Goal: Task Accomplishment & Management: Complete application form

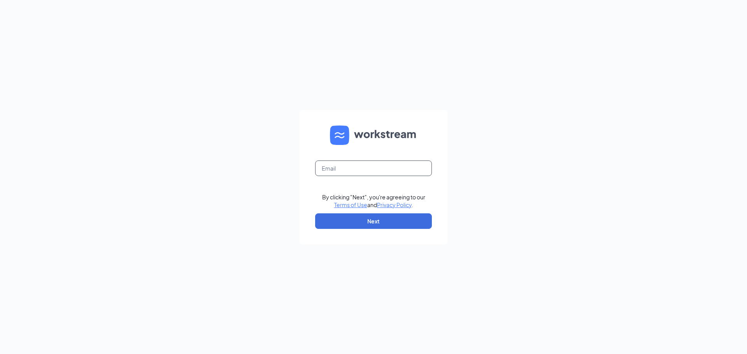
click at [341, 171] on input "text" at bounding box center [373, 169] width 117 height 16
type input "[EMAIL_ADDRESS][DOMAIN_NAME]"
click at [398, 226] on button "Next" at bounding box center [373, 222] width 117 height 16
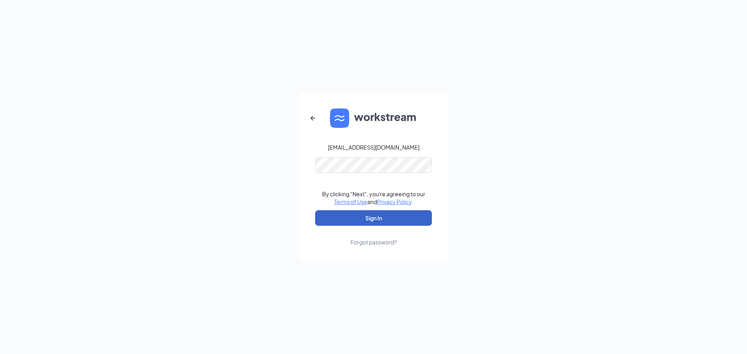
click at [377, 218] on button "Sign In" at bounding box center [373, 218] width 117 height 16
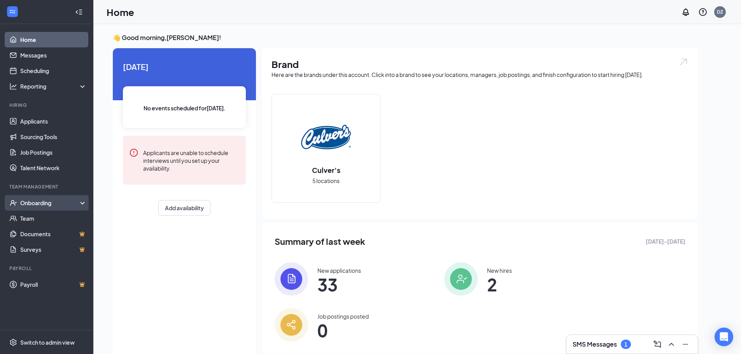
click at [30, 205] on div "Onboarding" at bounding box center [50, 203] width 60 height 8
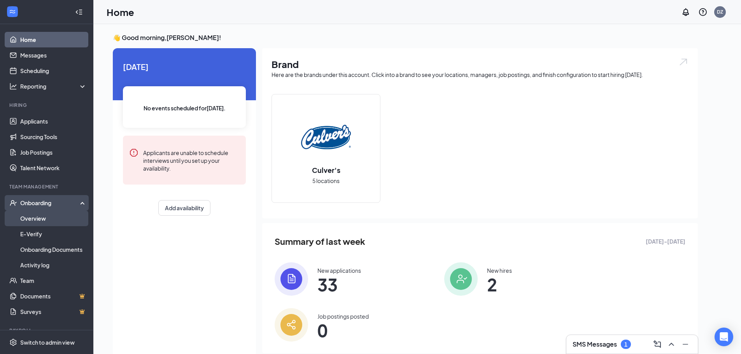
click at [39, 218] on link "Overview" at bounding box center [53, 219] width 67 height 16
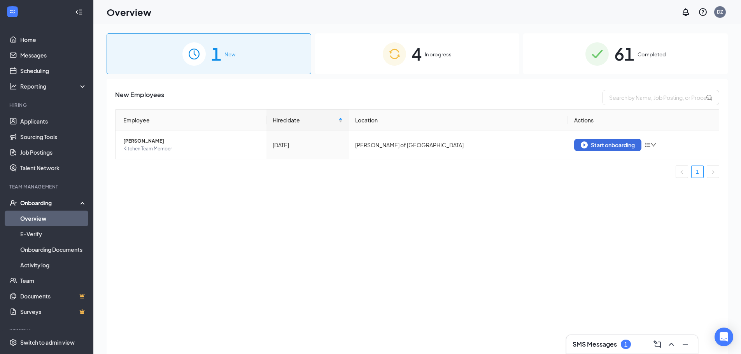
click at [429, 53] on span "In progress" at bounding box center [438, 55] width 27 height 8
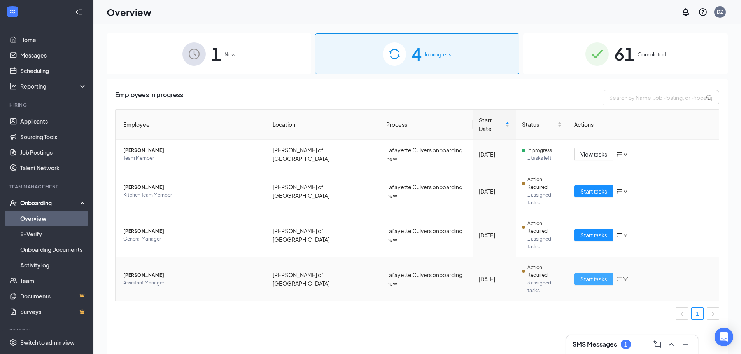
click at [591, 275] on span "Start tasks" at bounding box center [593, 279] width 27 height 9
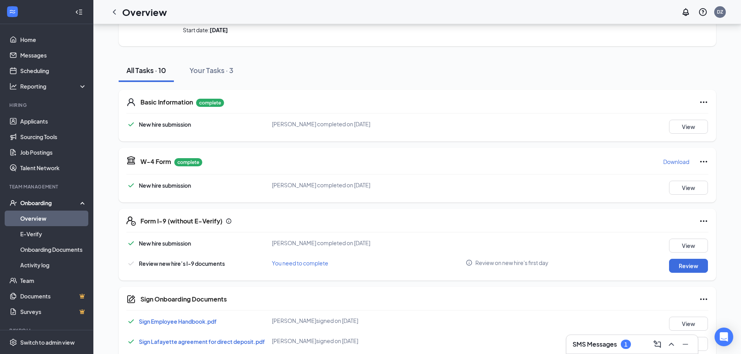
scroll to position [78, 0]
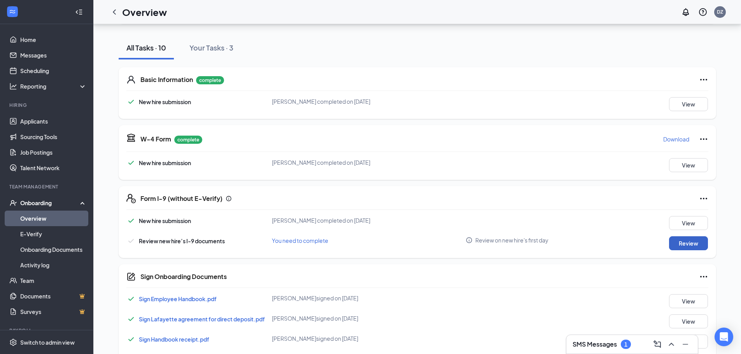
click at [685, 242] on button "Review" at bounding box center [688, 244] width 39 height 14
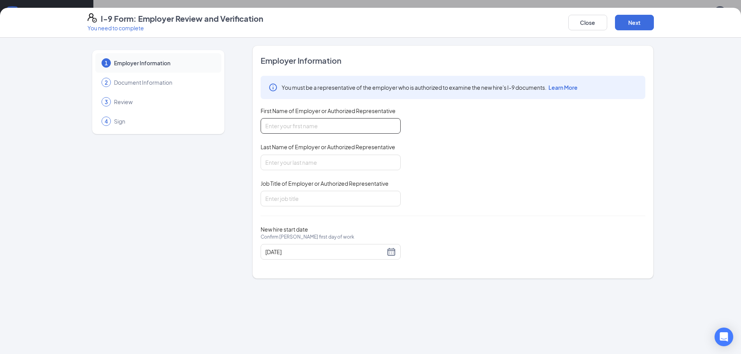
click at [305, 130] on input "First Name of Employer or Authorized Representative" at bounding box center [331, 126] width 140 height 16
type input "[PERSON_NAME]"
click at [324, 195] on input "Job Title of Employer or Authorized Representative" at bounding box center [331, 199] width 140 height 16
click at [302, 196] on input "Job Title of Employer or Authorized Representative" at bounding box center [331, 199] width 140 height 16
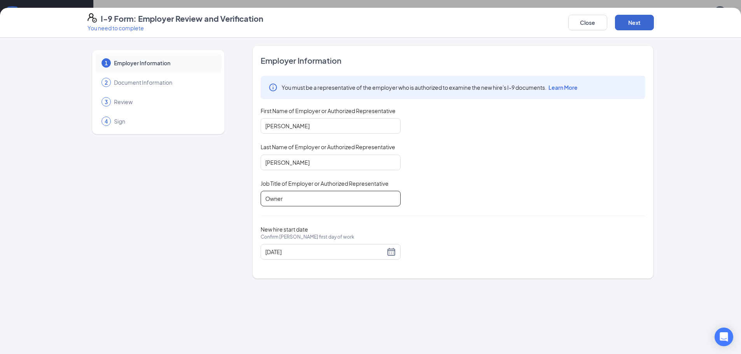
type input "Owner"
click at [636, 21] on button "Next" at bounding box center [634, 23] width 39 height 16
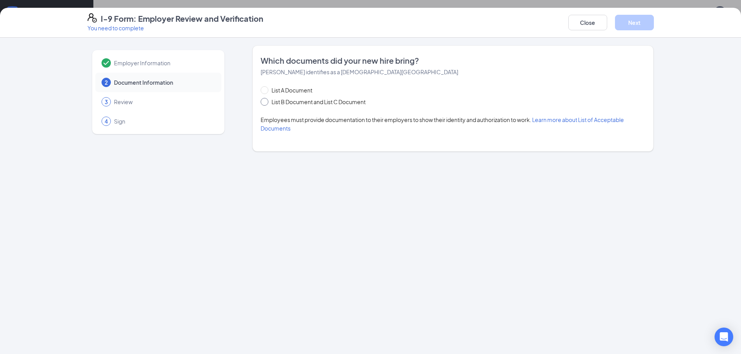
click at [265, 101] on input "List B Document and List C Document" at bounding box center [263, 100] width 5 height 5
radio input "true"
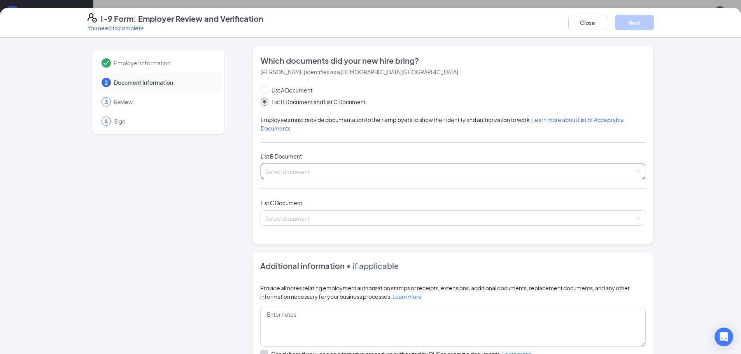
click at [310, 172] on input "search" at bounding box center [450, 170] width 370 height 12
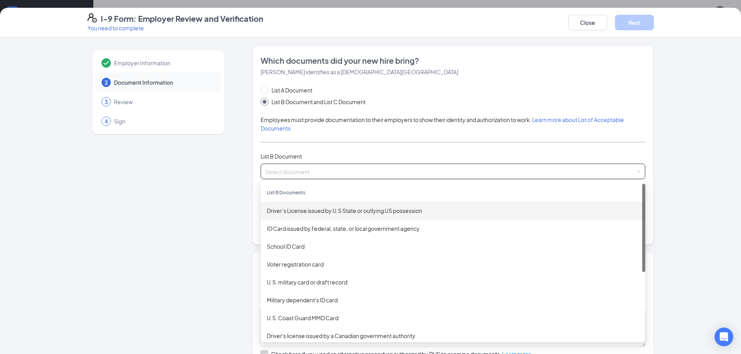
click at [316, 210] on div "Driver’s License issued by U.S State or outlying US possession" at bounding box center [453, 211] width 372 height 9
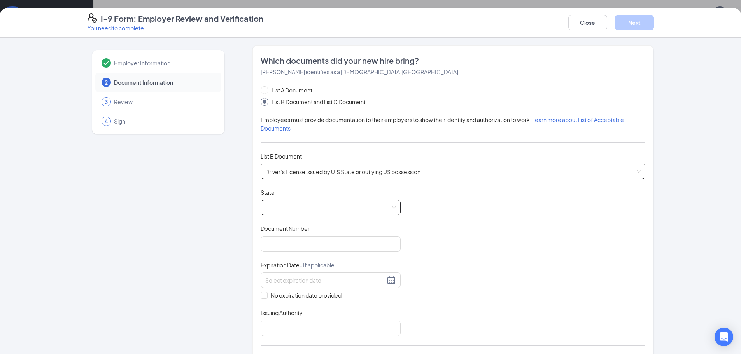
click at [313, 207] on span at bounding box center [330, 207] width 131 height 15
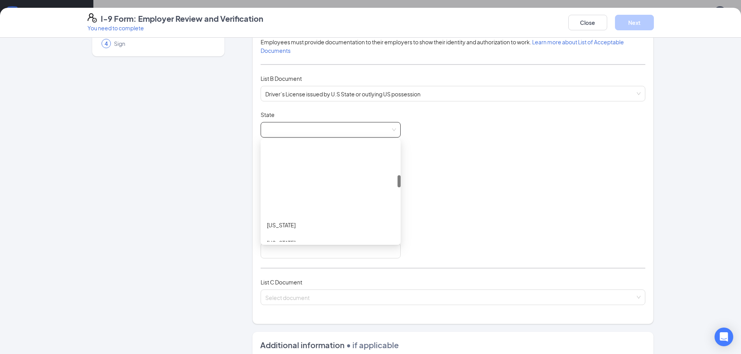
scroll to position [272, 0]
click at [275, 164] on div "[US_STATE]" at bounding box center [331, 165] width 128 height 9
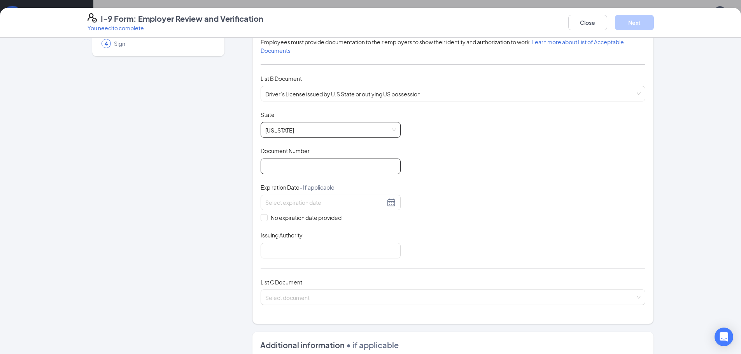
click at [282, 168] on input "Document Number" at bounding box center [331, 167] width 140 height 16
type input "[PHONE_NUMBER]"
click at [285, 205] on input at bounding box center [325, 202] width 120 height 9
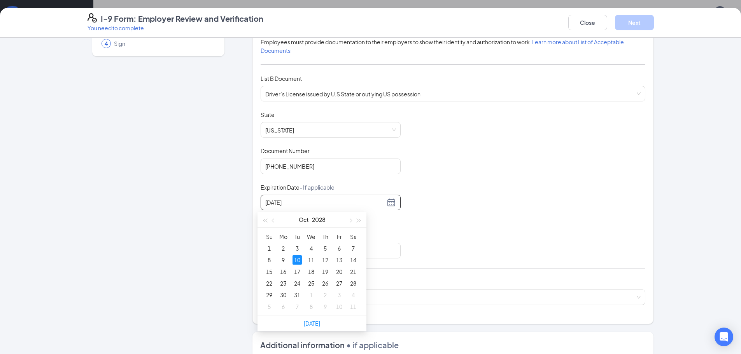
type input "[DATE]"
click at [494, 200] on div "Document Title Driver’s License issued by U.S State or outlying US possession S…" at bounding box center [453, 185] width 385 height 148
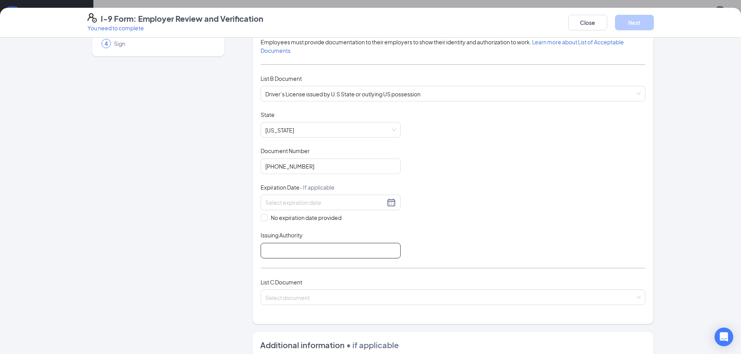
click at [277, 251] on input "Issuing Authority" at bounding box center [331, 251] width 140 height 16
type input "[US_STATE]"
click at [633, 298] on div "Select document" at bounding box center [453, 298] width 385 height 16
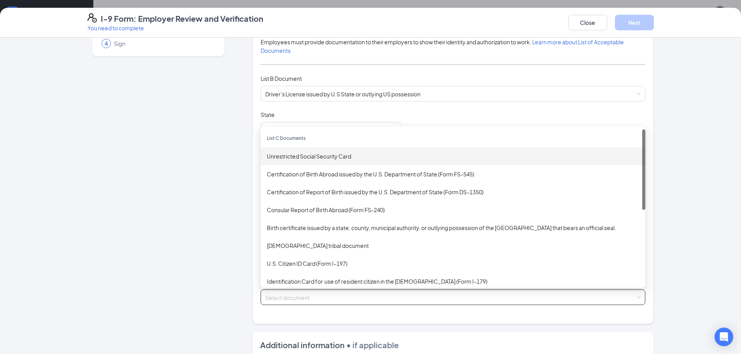
click at [326, 158] on div "Unrestricted Social Security Card" at bounding box center [453, 156] width 372 height 9
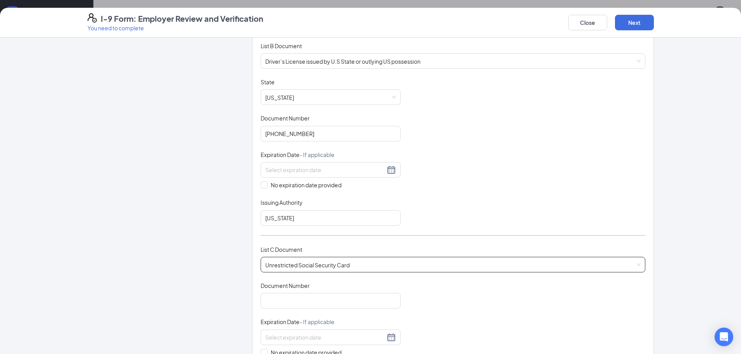
scroll to position [156, 0]
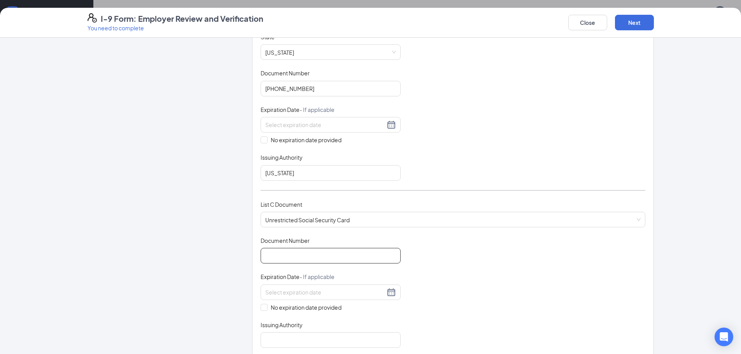
click at [273, 255] on input "Document Number" at bounding box center [331, 256] width 140 height 16
type input "311844545"
click at [265, 309] on span at bounding box center [264, 307] width 7 height 7
click at [265, 309] on input "No expiration date provided" at bounding box center [263, 306] width 5 height 5
checkbox input "true"
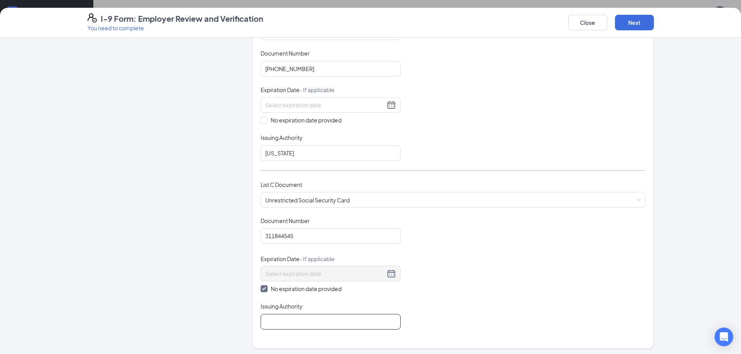
scroll to position [195, 0]
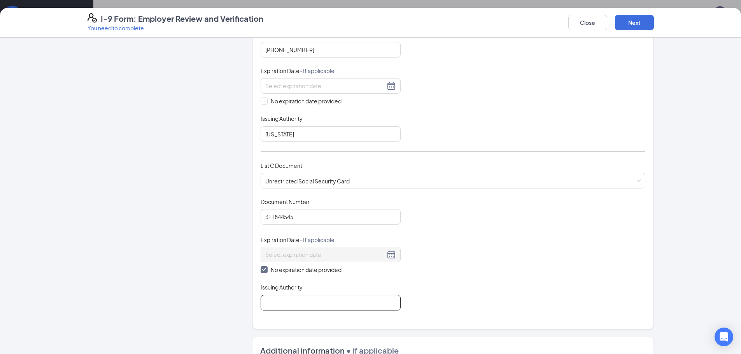
click at [292, 304] on input "Issuing Authority" at bounding box center [331, 303] width 140 height 16
type input "SSA"
click at [643, 25] on button "Next" at bounding box center [634, 23] width 39 height 16
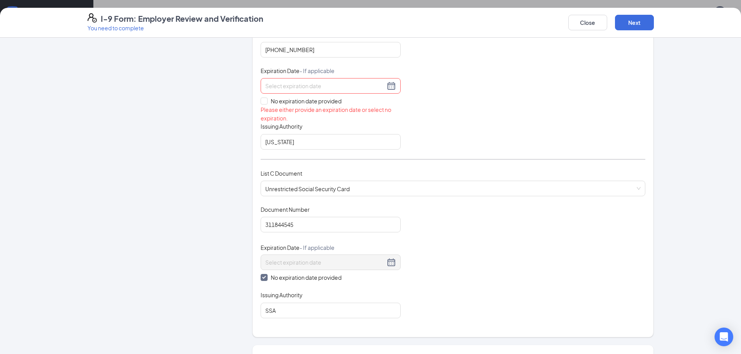
click at [363, 80] on div at bounding box center [331, 86] width 140 height 16
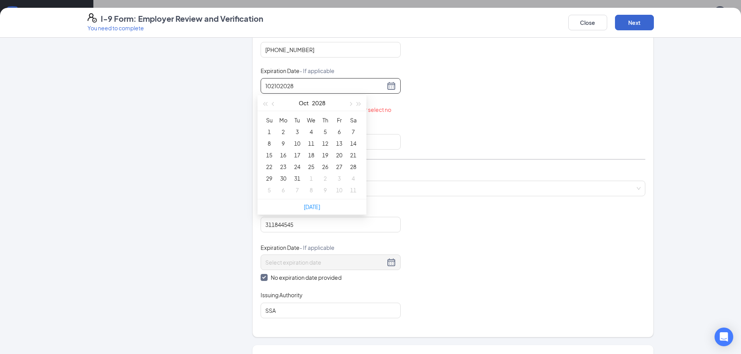
type input "102102028"
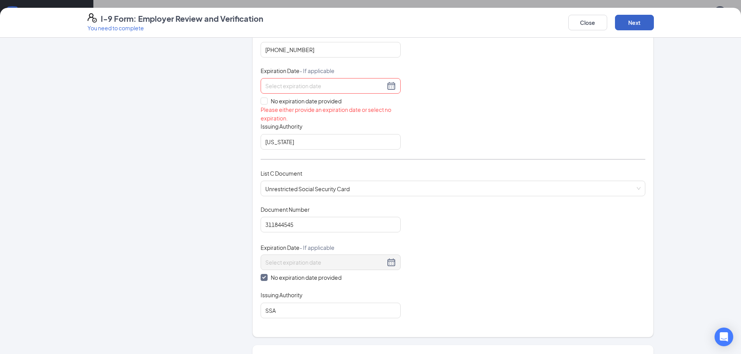
click at [647, 22] on button "Next" at bounding box center [634, 23] width 39 height 16
click at [342, 89] on input at bounding box center [325, 86] width 120 height 9
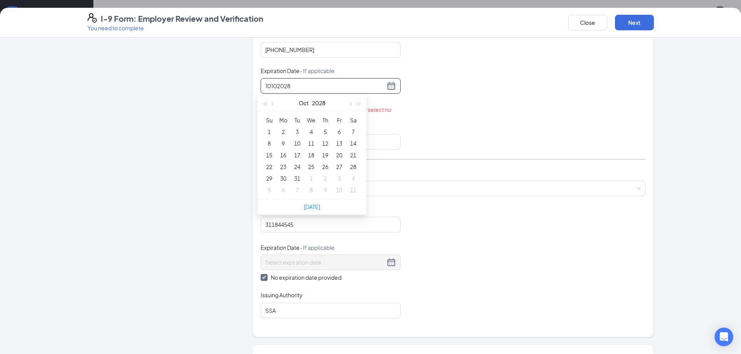
type input "10102028"
click at [448, 125] on div "Document Title Driver’s License issued by U.S State or outlying US possession S…" at bounding box center [453, 72] width 385 height 156
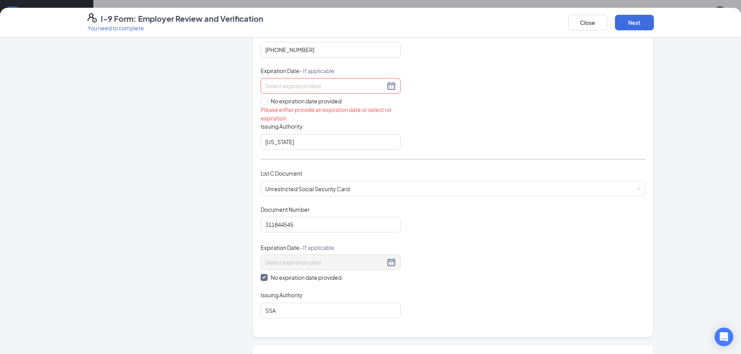
click at [379, 89] on input at bounding box center [325, 86] width 120 height 9
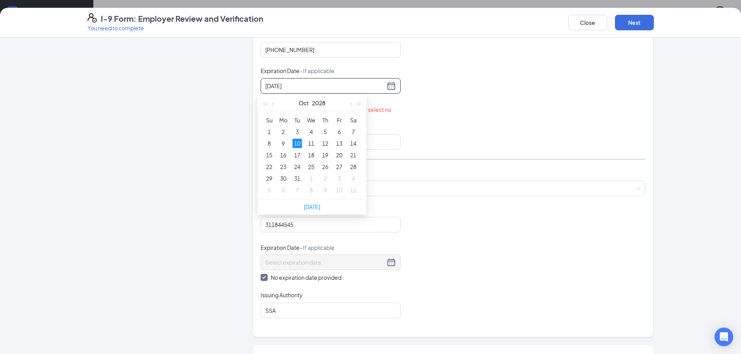
type input "[DATE]"
click at [524, 97] on div "Document Title Driver’s License issued by U.S State or outlying US possession S…" at bounding box center [453, 72] width 385 height 156
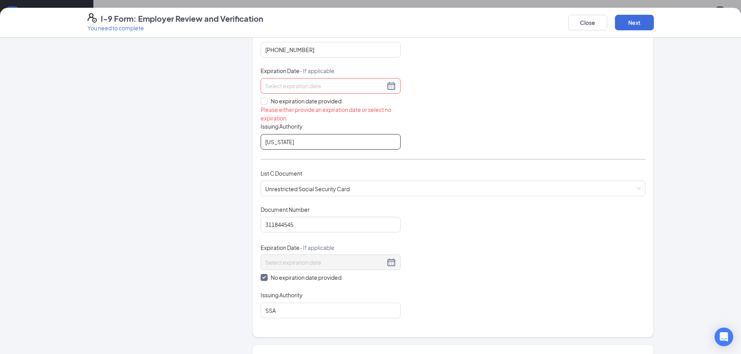
click at [320, 141] on input "[US_STATE]" at bounding box center [331, 142] width 140 height 16
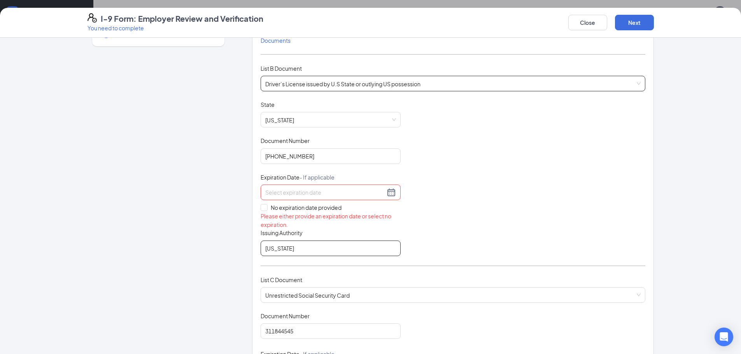
scroll to position [78, 0]
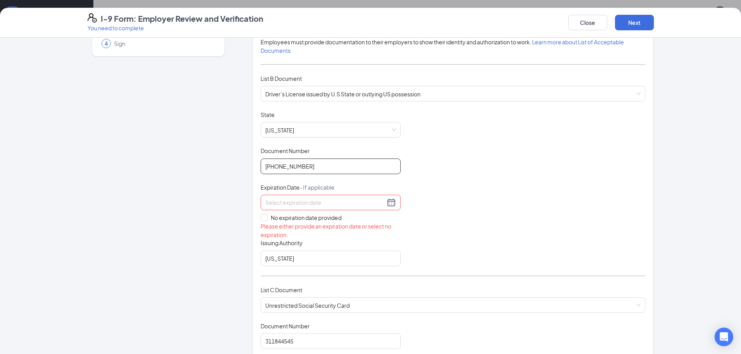
drag, startPoint x: 329, startPoint y: 168, endPoint x: 210, endPoint y: 135, distance: 123.5
click at [210, 135] on div "Employer Information 2 Document Information 3 Review 4 Sign Which documents did…" at bounding box center [371, 314] width 566 height 693
type input "1"
type input "1400035358"
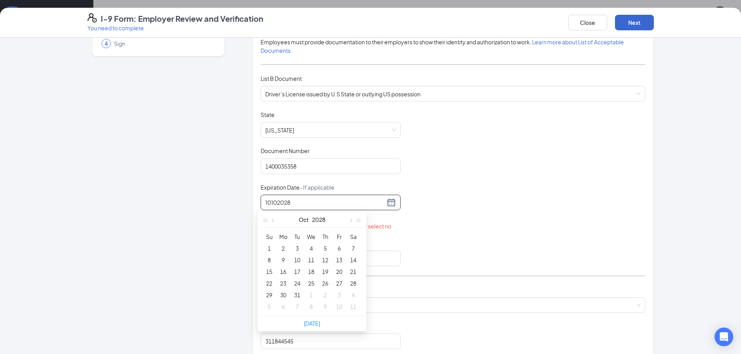
type input "10102028"
click at [635, 27] on button "Next" at bounding box center [634, 23] width 39 height 16
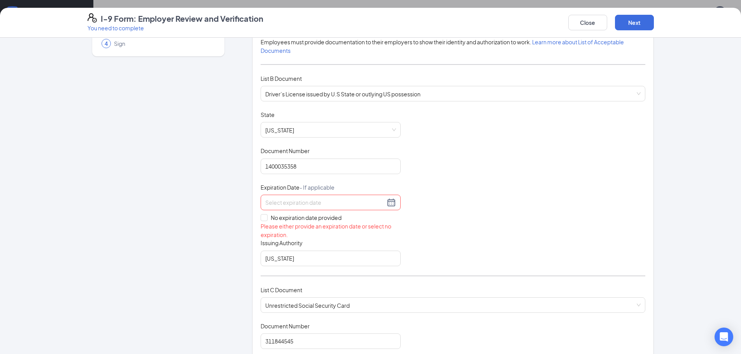
click at [284, 201] on input at bounding box center [325, 202] width 120 height 9
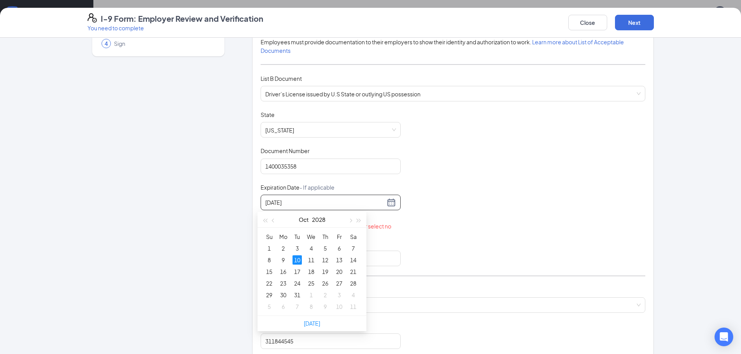
type input "[DATE]"
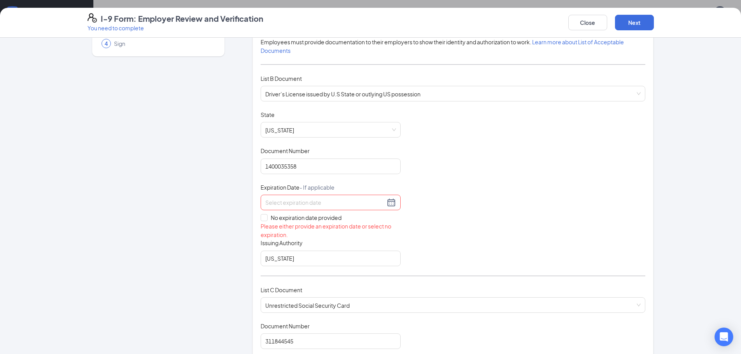
click at [416, 240] on div "Document Title Driver’s License issued by U.S State or outlying US possession S…" at bounding box center [453, 189] width 385 height 156
click at [392, 204] on div at bounding box center [330, 202] width 131 height 9
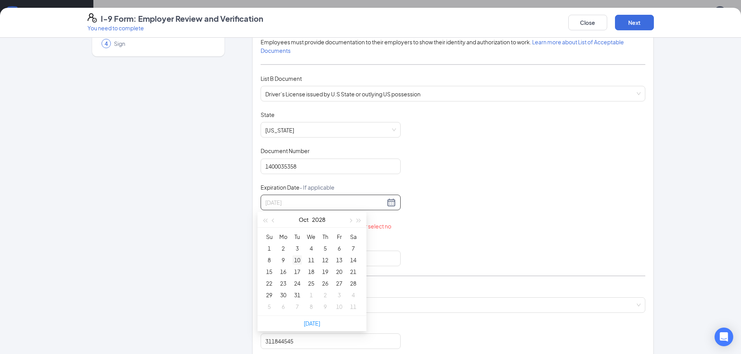
type input "[DATE]"
click at [299, 261] on div "10" at bounding box center [297, 260] width 9 height 9
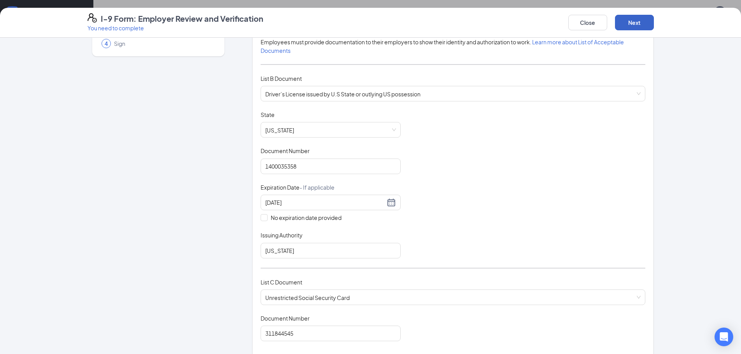
click at [643, 22] on button "Next" at bounding box center [634, 23] width 39 height 16
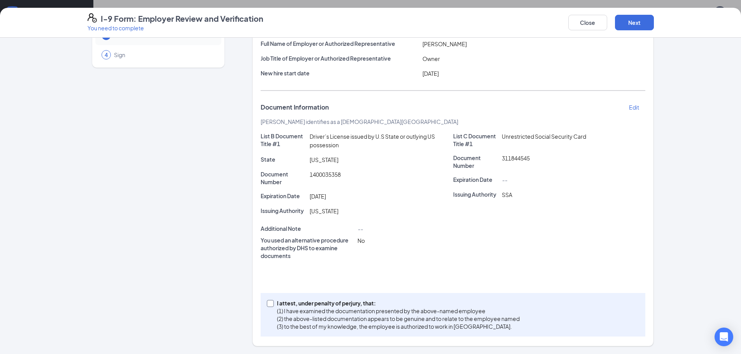
click at [268, 302] on input "I attest, under penalty of [PERSON_NAME], that: (1) I have examined the documen…" at bounding box center [269, 302] width 5 height 5
checkbox input "true"
click at [626, 24] on button "Next" at bounding box center [634, 23] width 39 height 16
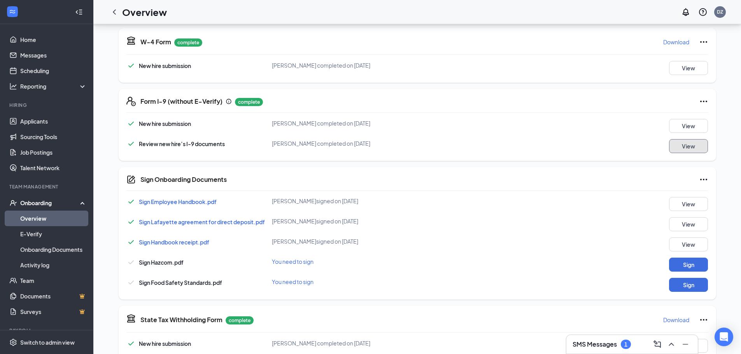
scroll to position [191, 0]
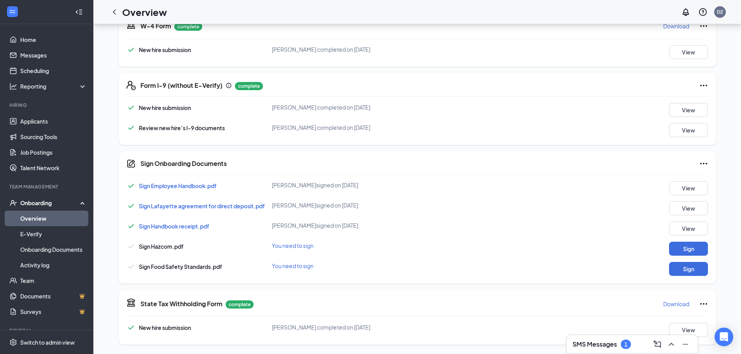
click at [116, 11] on icon "ChevronLeft" at bounding box center [114, 11] width 9 height 9
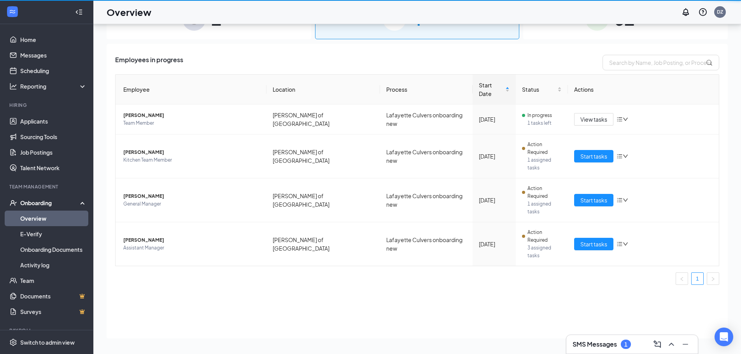
scroll to position [35, 0]
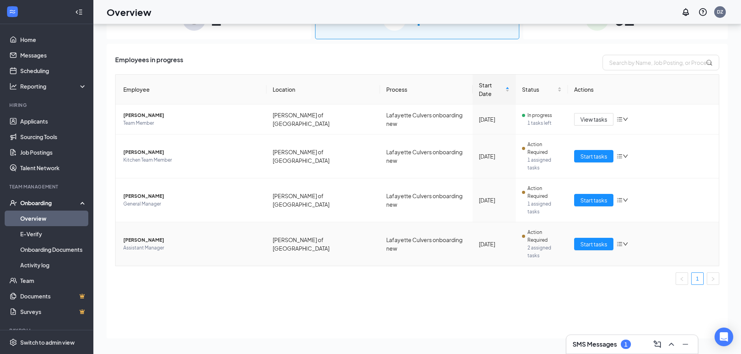
click at [142, 237] on span "[PERSON_NAME]" at bounding box center [191, 241] width 137 height 8
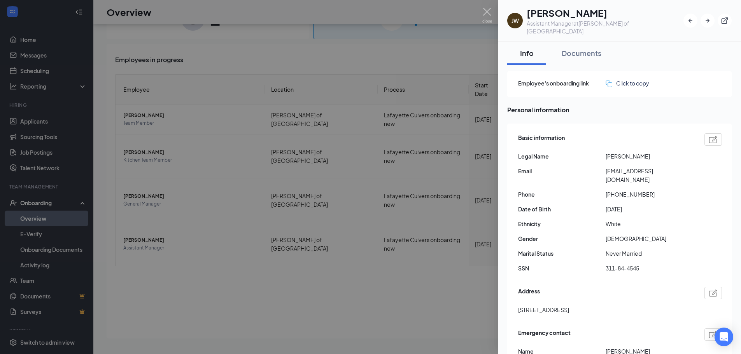
click at [424, 228] on div at bounding box center [370, 177] width 741 height 354
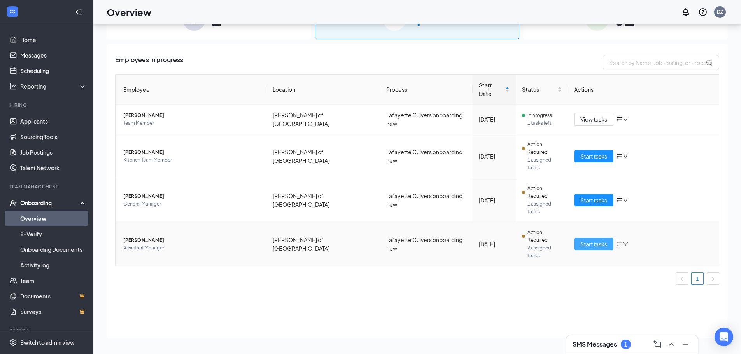
click at [582, 240] on span "Start tasks" at bounding box center [593, 244] width 27 height 9
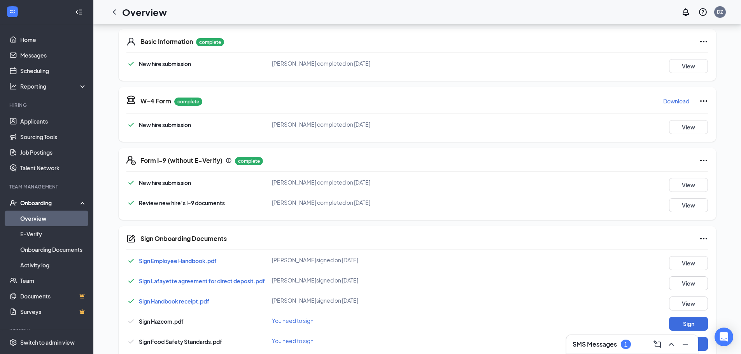
scroll to position [117, 0]
click at [706, 160] on icon "Ellipses" at bounding box center [703, 160] width 7 height 2
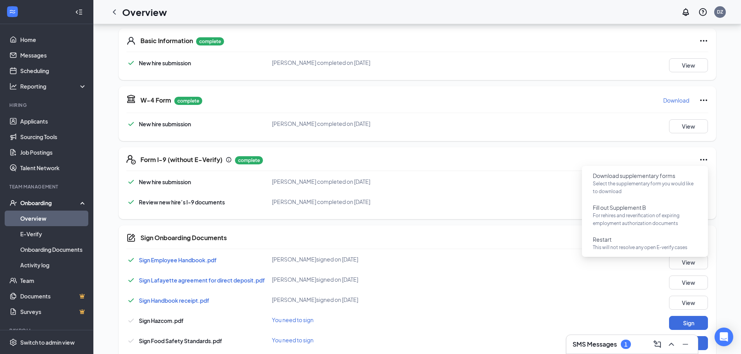
click at [706, 160] on icon "Ellipses" at bounding box center [703, 160] width 7 height 2
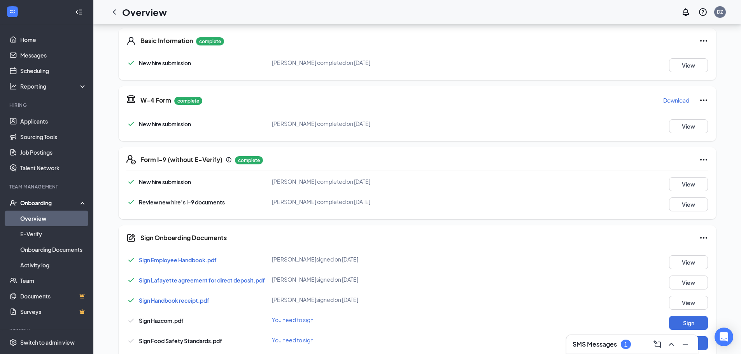
click at [462, 162] on div "Form I-9 (without E-Verify) complete" at bounding box center [424, 159] width 568 height 9
click at [242, 161] on p "complete" at bounding box center [249, 160] width 28 height 8
click at [42, 203] on div "Onboarding" at bounding box center [50, 203] width 60 height 8
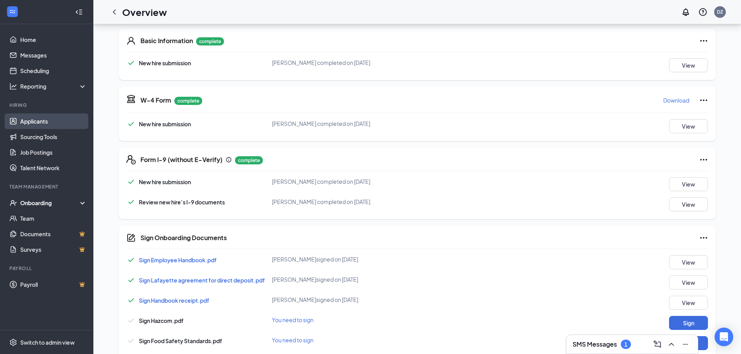
click at [30, 118] on link "Applicants" at bounding box center [53, 122] width 67 height 16
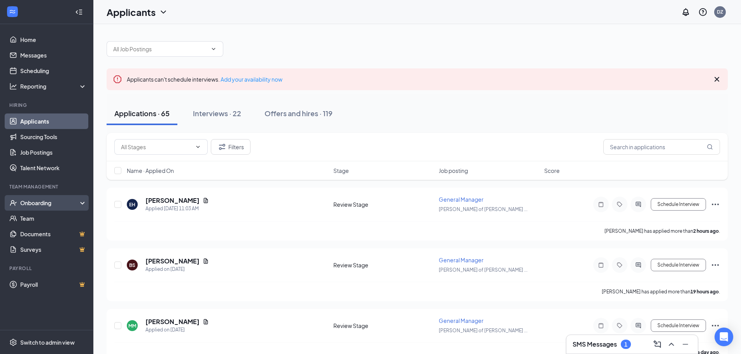
click at [56, 201] on div "Onboarding" at bounding box center [50, 203] width 60 height 8
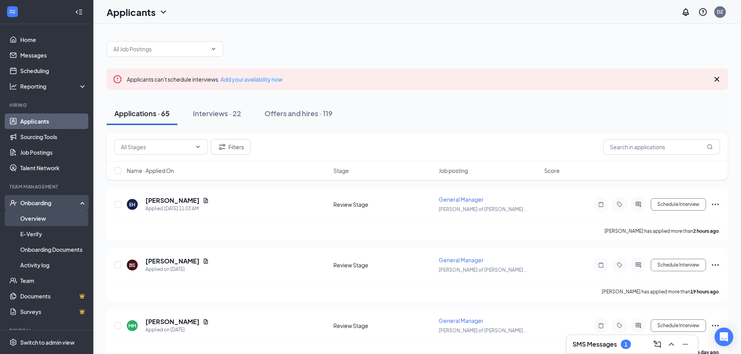
click at [44, 216] on link "Overview" at bounding box center [53, 219] width 67 height 16
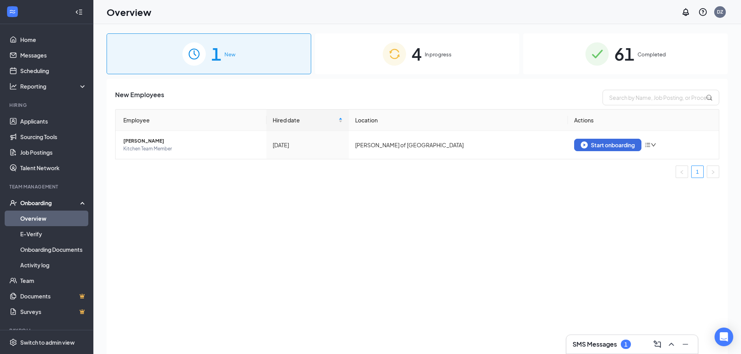
click at [650, 58] on span "Completed" at bounding box center [652, 55] width 28 height 8
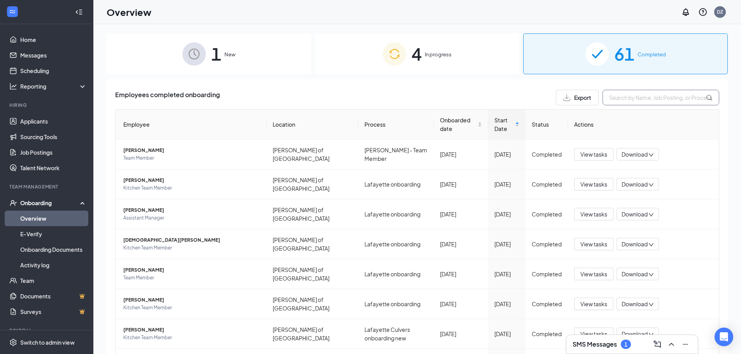
click at [622, 100] on input "text" at bounding box center [661, 98] width 117 height 16
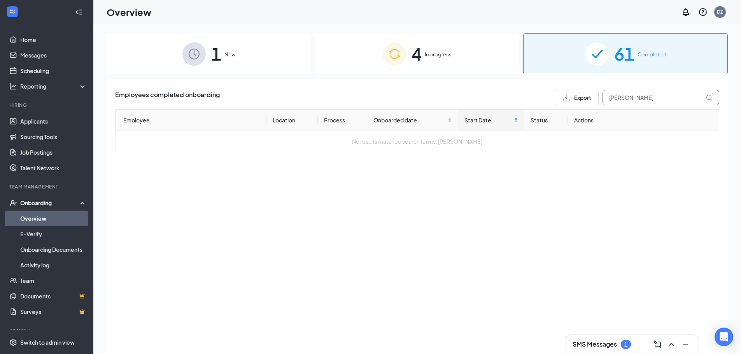
type input "[PERSON_NAME]"
click at [408, 53] on div "4 In progress" at bounding box center [417, 53] width 205 height 41
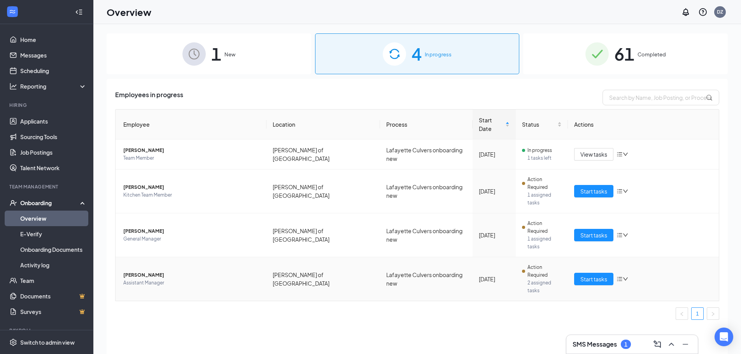
click at [574, 258] on td "Start tasks" at bounding box center [643, 280] width 151 height 44
click at [583, 275] on span "Start tasks" at bounding box center [593, 279] width 27 height 9
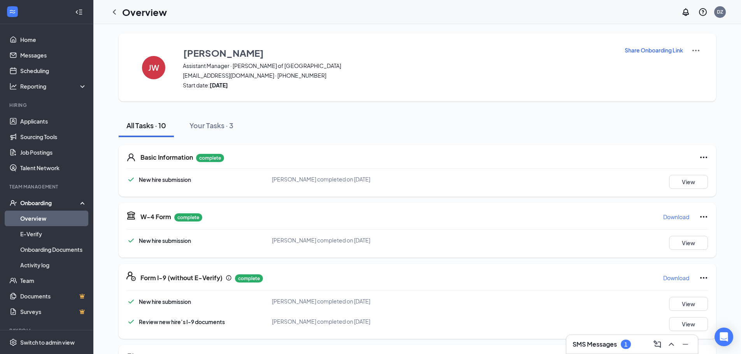
click at [673, 280] on p "Download" at bounding box center [676, 278] width 26 height 8
